Goal: Information Seeking & Learning: Learn about a topic

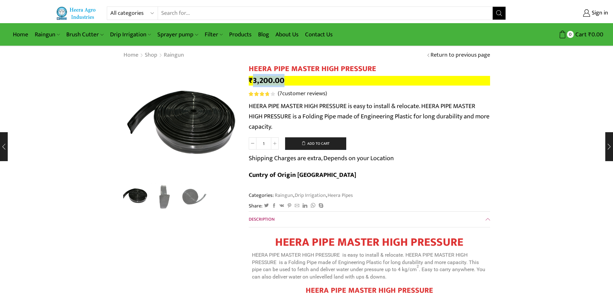
drag, startPoint x: 292, startPoint y: 79, endPoint x: 253, endPoint y: 85, distance: 39.5
click at [253, 85] on p "₹ 3,200.00" at bounding box center [369, 81] width 241 height 10
click at [167, 197] on img "2 / 3" at bounding box center [164, 196] width 27 height 27
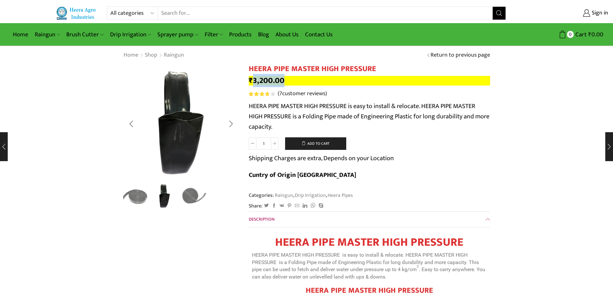
click at [185, 199] on img "3 / 3" at bounding box center [194, 196] width 27 height 27
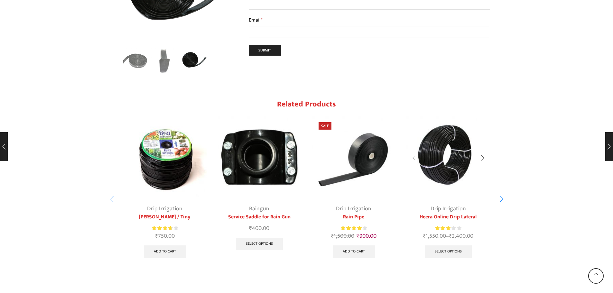
scroll to position [1407, 0]
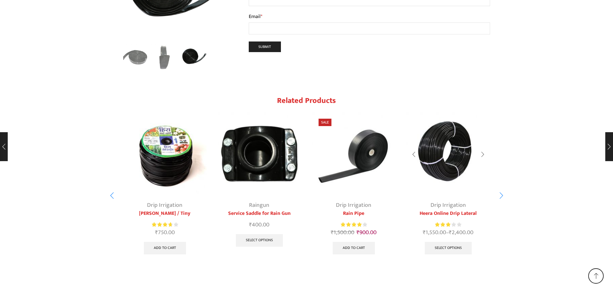
click at [480, 146] on div "4 / 10" at bounding box center [482, 154] width 15 height 17
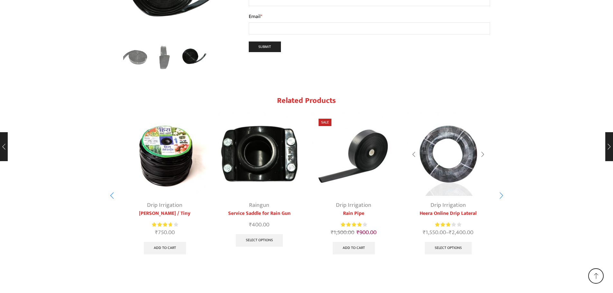
click at [480, 146] on div "4 / 10" at bounding box center [482, 154] width 15 height 17
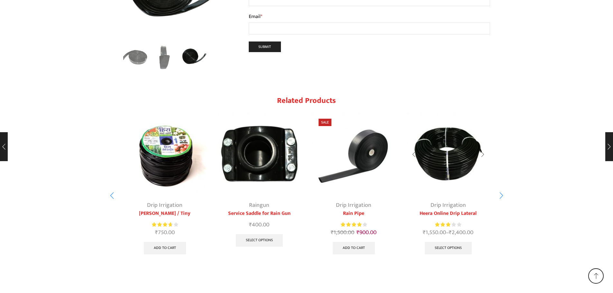
click at [480, 146] on div "4 / 10" at bounding box center [482, 154] width 15 height 17
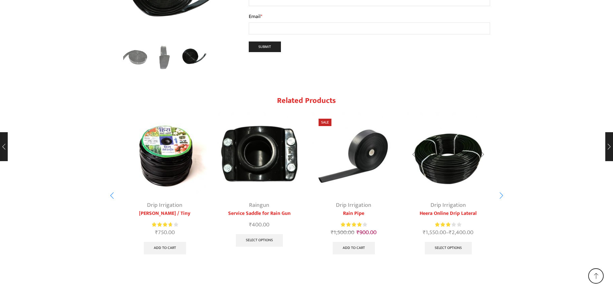
click at [480, 146] on div "4 / 10" at bounding box center [482, 154] width 15 height 17
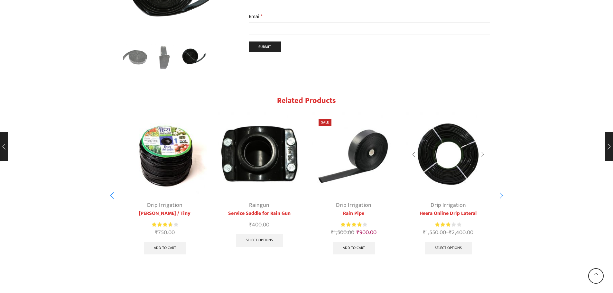
click at [480, 146] on div "4 / 10" at bounding box center [482, 154] width 15 height 17
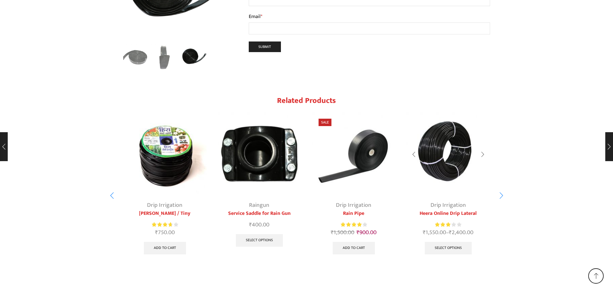
click at [480, 146] on div "4 / 10" at bounding box center [482, 154] width 15 height 17
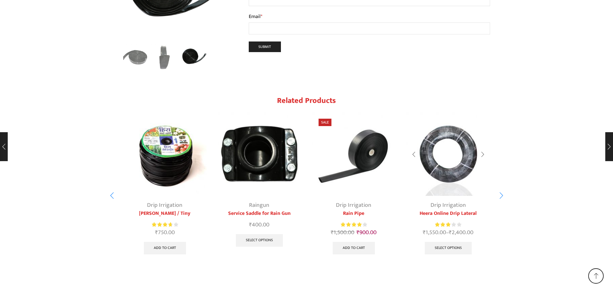
click at [480, 146] on div "4 / 10" at bounding box center [482, 154] width 15 height 17
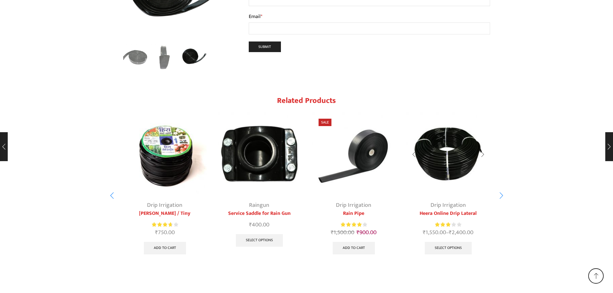
click at [480, 146] on div "4 / 10" at bounding box center [482, 154] width 15 height 17
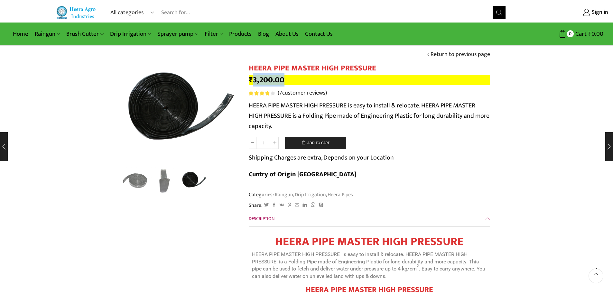
scroll to position [0, 0]
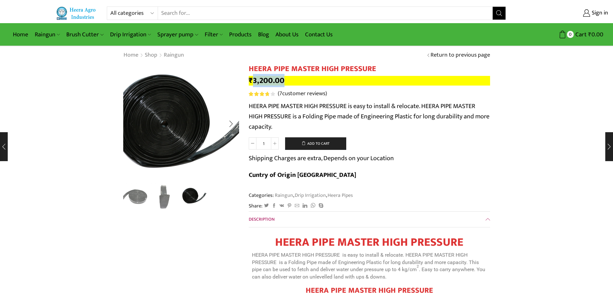
click at [167, 126] on img "3 / 3" at bounding box center [186, 121] width 161 height 161
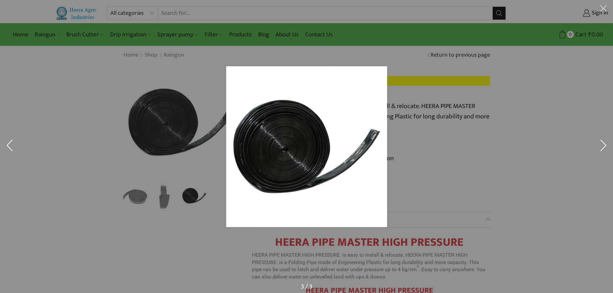
click at [284, 155] on img at bounding box center [306, 146] width 161 height 161
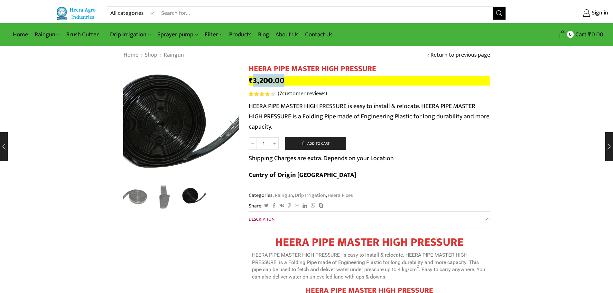
click at [178, 126] on img "3 / 3" at bounding box center [182, 121] width 161 height 161
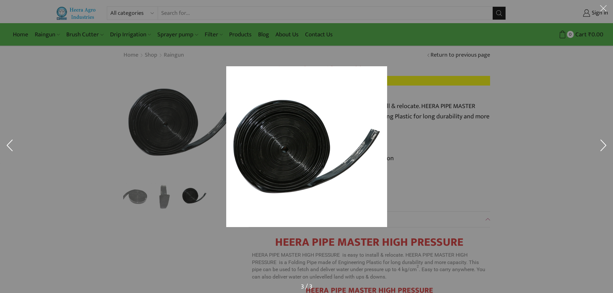
click at [503, 150] on div at bounding box center [412, 155] width 372 height 178
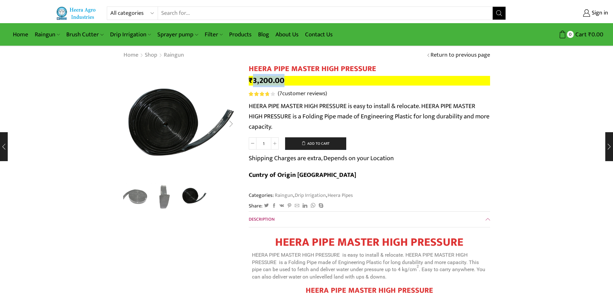
click at [231, 125] on div "Next slide" at bounding box center [231, 124] width 16 height 16
click at [229, 124] on div "Next slide" at bounding box center [231, 124] width 16 height 16
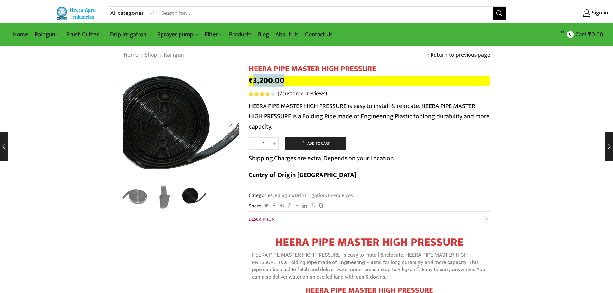
click at [167, 122] on img "3 / 3" at bounding box center [186, 122] width 161 height 161
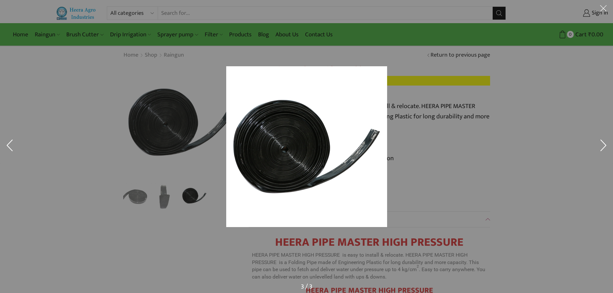
click at [603, 148] on button at bounding box center [603, 147] width 19 height 32
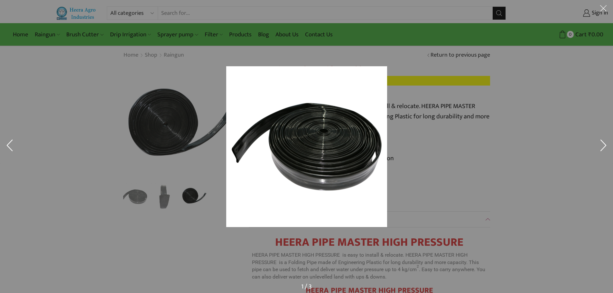
click at [468, 145] on div at bounding box center [412, 155] width 372 height 178
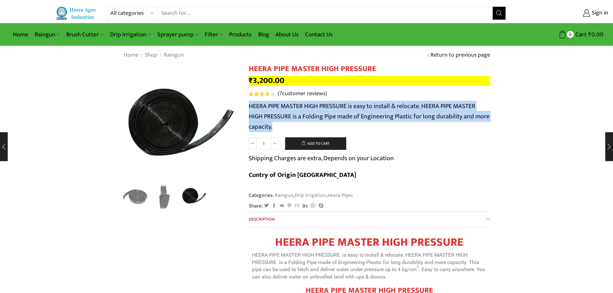
drag, startPoint x: 248, startPoint y: 104, endPoint x: 463, endPoint y: 133, distance: 216.7
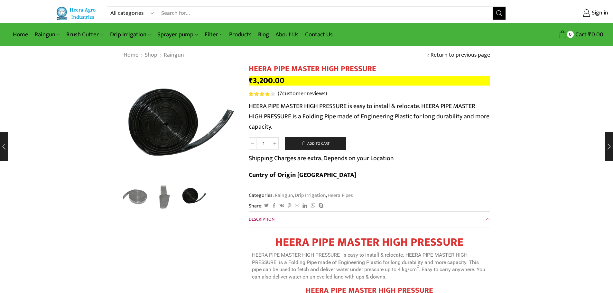
drag, startPoint x: 393, startPoint y: 159, endPoint x: 459, endPoint y: 167, distance: 66.5
click at [459, 167] on form "HEERA PIPE MASTER HIGH PRESSURE quantity 1 Add to cart Shipping Charges are ext…" at bounding box center [369, 162] width 241 height 50
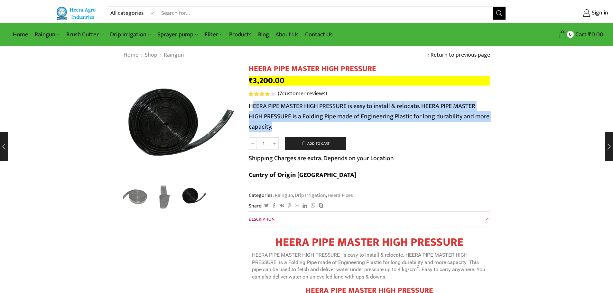
drag, startPoint x: 251, startPoint y: 106, endPoint x: 272, endPoint y: 129, distance: 31.5
click at [272, 129] on p "HEERA PIPE MASTER HIGH PRESSURE is easy to install & relocate. HEERA PIPE MASTE…" at bounding box center [369, 116] width 241 height 31
drag, startPoint x: 249, startPoint y: 106, endPoint x: 275, endPoint y: 129, distance: 34.7
click at [275, 129] on p "HEERA PIPE MASTER HIGH PRESSURE is easy to install & relocate. HEERA PIPE MASTE…" at bounding box center [369, 116] width 241 height 31
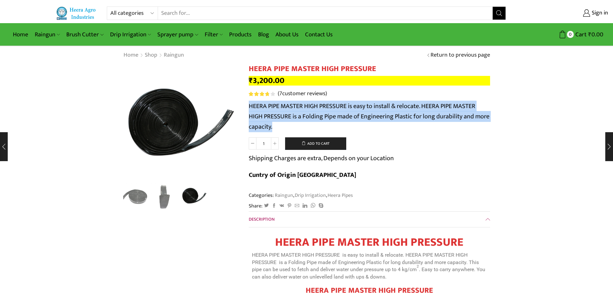
drag, startPoint x: 248, startPoint y: 105, endPoint x: 275, endPoint y: 128, distance: 35.2
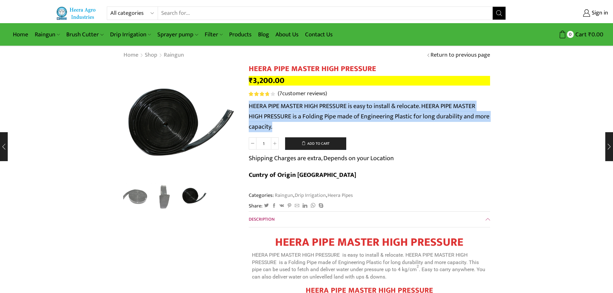
drag, startPoint x: 248, startPoint y: 104, endPoint x: 272, endPoint y: 127, distance: 33.7
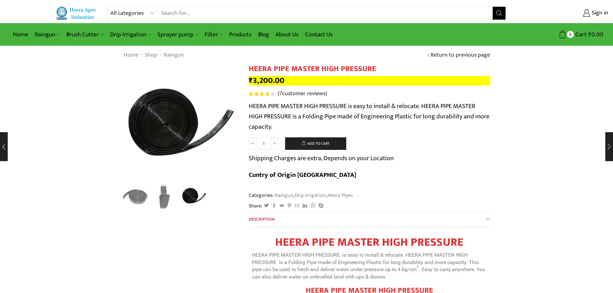
click at [412, 139] on form "HEERA PIPE MASTER HIGH PRESSURE quantity 1 Add to cart Shipping Charges are ext…" at bounding box center [369, 162] width 241 height 50
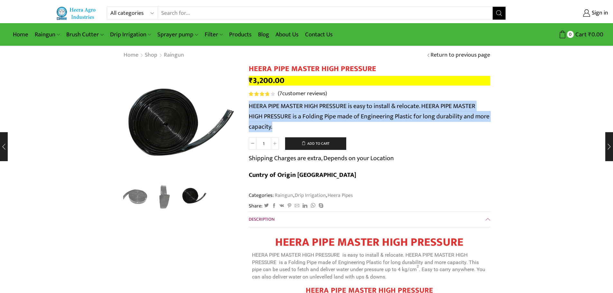
drag, startPoint x: 248, startPoint y: 104, endPoint x: 275, endPoint y: 129, distance: 36.0
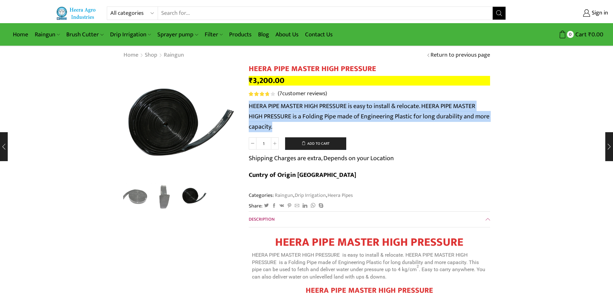
drag, startPoint x: 249, startPoint y: 106, endPoint x: 273, endPoint y: 128, distance: 33.0
click at [273, 128] on p "HEERA PIPE MASTER HIGH PRESSURE is easy to install & relocate. HEERA PIPE MASTE…" at bounding box center [369, 116] width 241 height 31
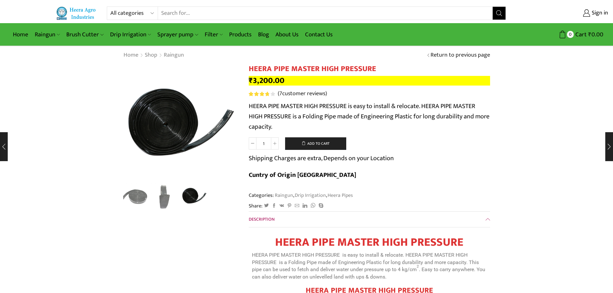
click at [376, 139] on form "HEERA PIPE MASTER HIGH PRESSURE quantity 1 Add to cart Shipping Charges are ext…" at bounding box center [369, 162] width 241 height 50
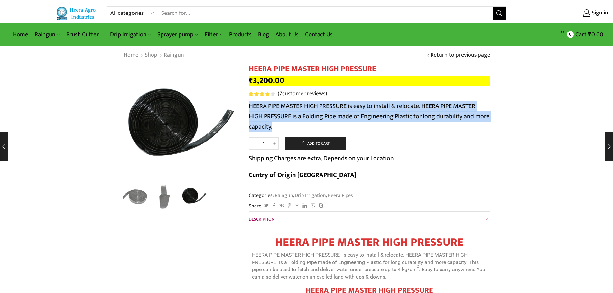
drag, startPoint x: 249, startPoint y: 106, endPoint x: 273, endPoint y: 127, distance: 31.5
click at [273, 127] on p "HEERA PIPE MASTER HIGH PRESSURE is easy to install & relocate. HEERA PIPE MASTE…" at bounding box center [369, 116] width 241 height 31
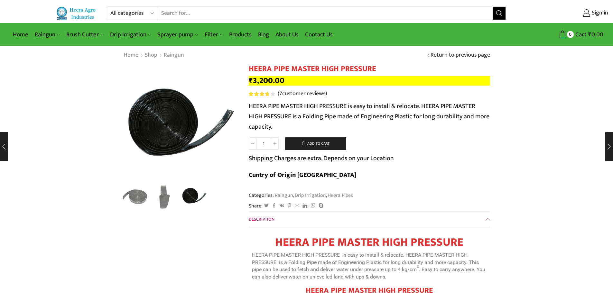
click at [428, 142] on form "HEERA PIPE MASTER HIGH PRESSURE quantity 1 Add to cart Shipping Charges are ext…" at bounding box center [369, 162] width 241 height 50
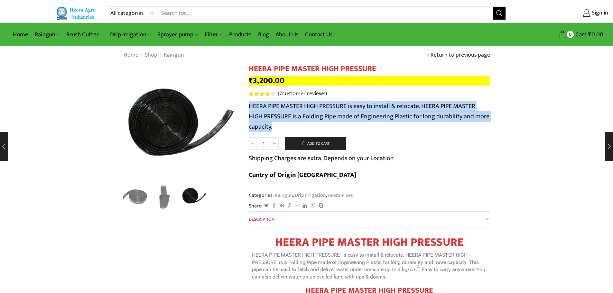
drag, startPoint x: 249, startPoint y: 105, endPoint x: 274, endPoint y: 131, distance: 35.7
click at [274, 131] on p "HEERA PIPE MASTER HIGH PRESSURE is easy to install & relocate. HEERA PIPE MASTE…" at bounding box center [369, 116] width 241 height 31
click at [417, 128] on p "HEERA PIPE MASTER HIGH PRESSURE is easy to install & relocate. HEERA PIPE MASTE…" at bounding box center [369, 116] width 241 height 31
drag, startPoint x: 248, startPoint y: 103, endPoint x: 275, endPoint y: 126, distance: 35.2
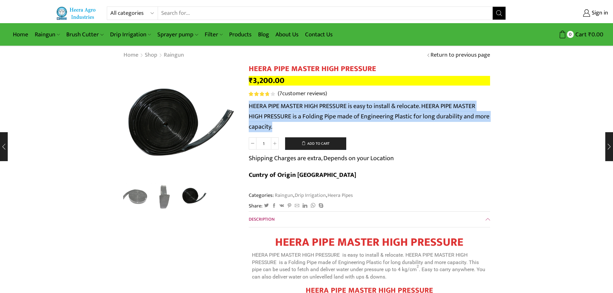
click at [362, 131] on p "HEERA PIPE MASTER HIGH PRESSURE is easy to install & relocate. HEERA PIPE MASTE…" at bounding box center [369, 116] width 241 height 31
drag, startPoint x: 251, startPoint y: 105, endPoint x: 282, endPoint y: 132, distance: 41.1
click at [282, 132] on p "HEERA PIPE MASTER HIGH PRESSURE is easy to install & relocate. HEERA PIPE MASTE…" at bounding box center [369, 116] width 241 height 31
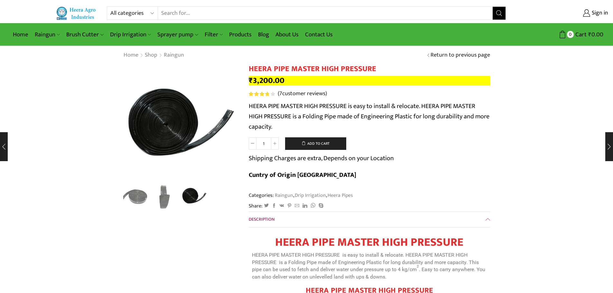
click at [250, 105] on p "HEERA PIPE MASTER HIGH PRESSURE is easy to install & relocate. HEERA PIPE MASTE…" at bounding box center [369, 116] width 241 height 31
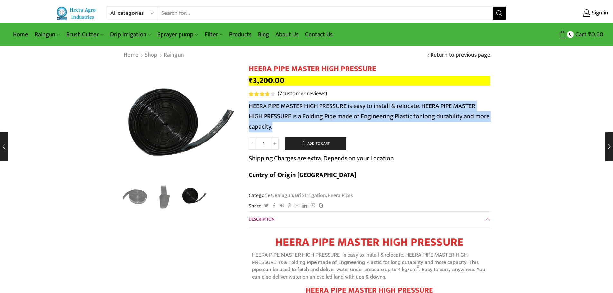
drag, startPoint x: 248, startPoint y: 105, endPoint x: 273, endPoint y: 130, distance: 35.3
click at [281, 125] on p "HEERA PIPE MASTER HIGH PRESSURE is easy to install & relocate. HEERA PIPE MASTE…" at bounding box center [369, 116] width 241 height 31
drag, startPoint x: 249, startPoint y: 105, endPoint x: 273, endPoint y: 128, distance: 33.9
click at [273, 128] on p "HEERA PIPE MASTER HIGH PRESSURE is easy to install & relocate. HEERA PIPE MASTE…" at bounding box center [369, 116] width 241 height 31
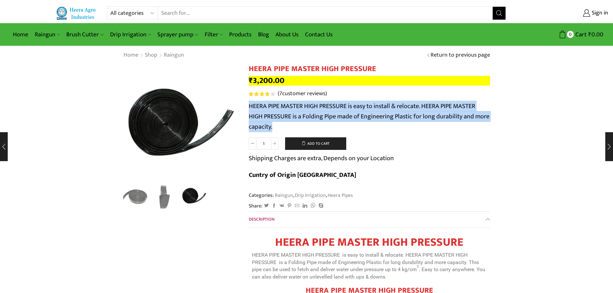
click at [321, 125] on p "HEERA PIPE MASTER HIGH PRESSURE is easy to install & relocate. HEERA PIPE MASTE…" at bounding box center [369, 116] width 241 height 31
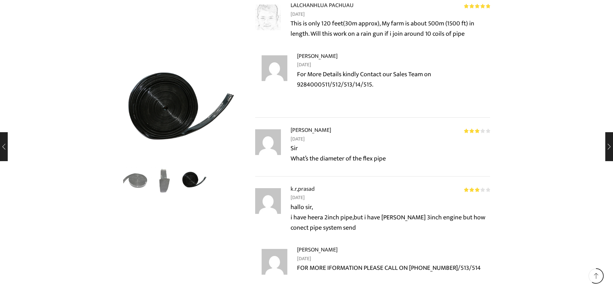
scroll to position [634, 0]
